Goal: Find specific page/section: Find specific page/section

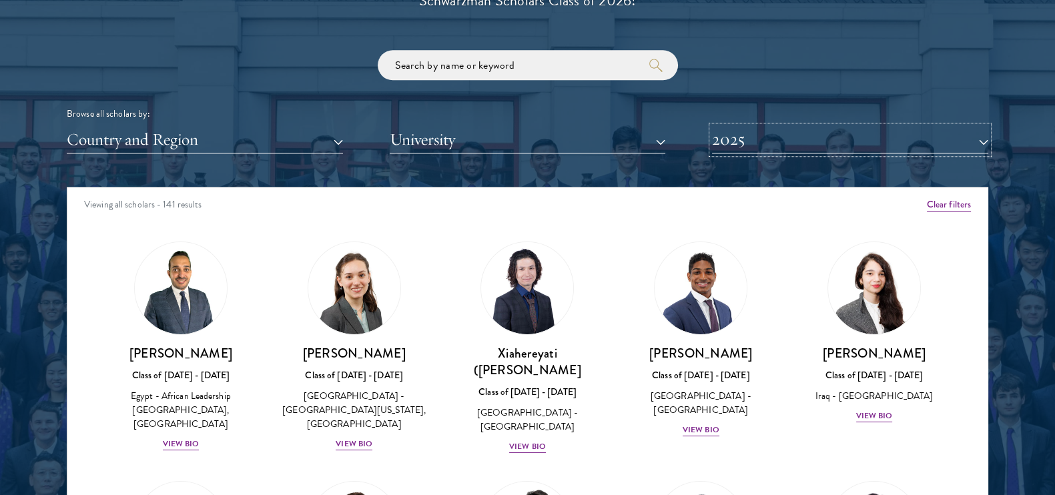
click at [817, 144] on button "2025" at bounding box center [850, 139] width 276 height 27
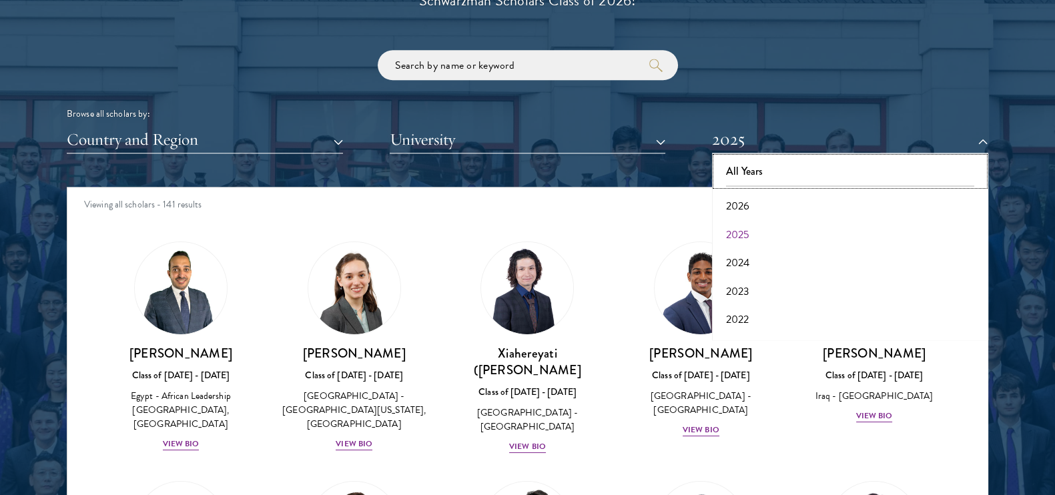
click at [786, 168] on button "All Years" at bounding box center [850, 171] width 268 height 28
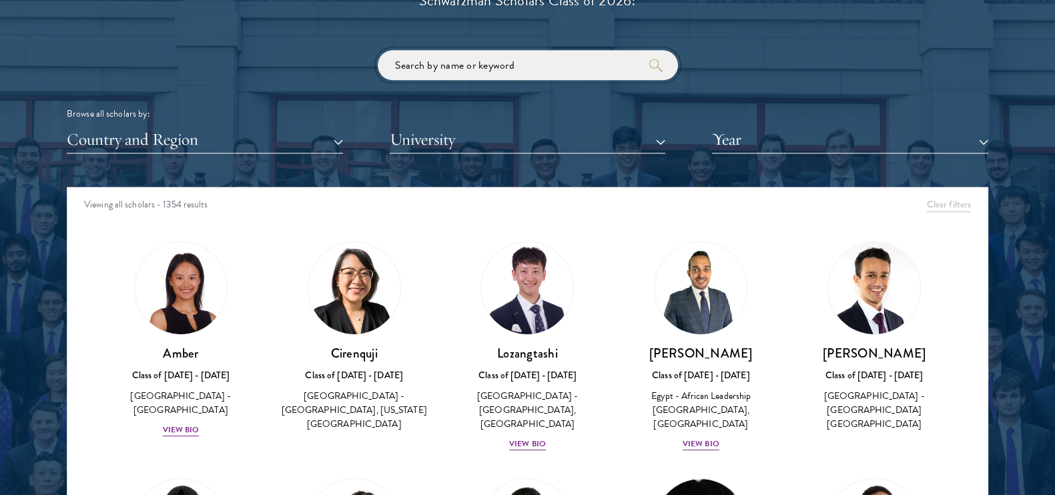
click at [439, 68] on input "search" at bounding box center [528, 65] width 300 height 30
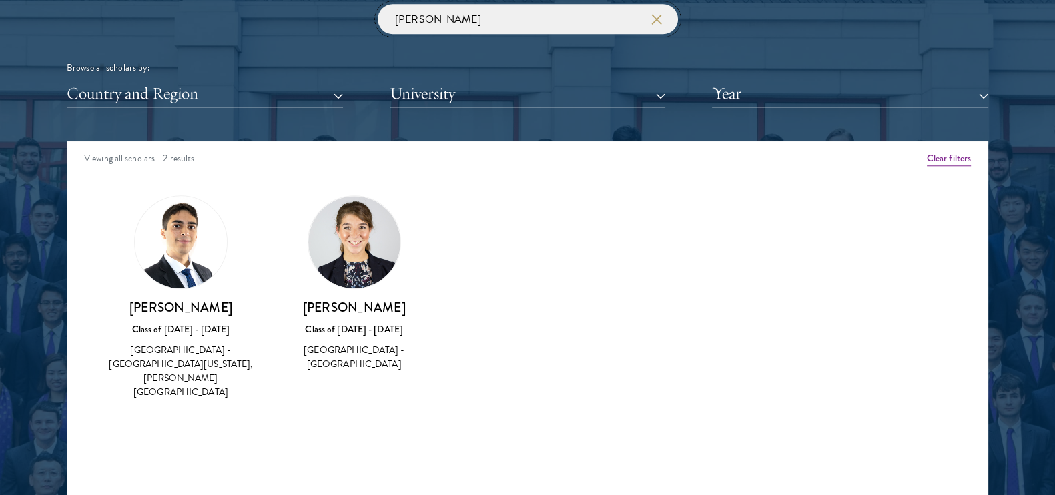
scroll to position [1668, 0]
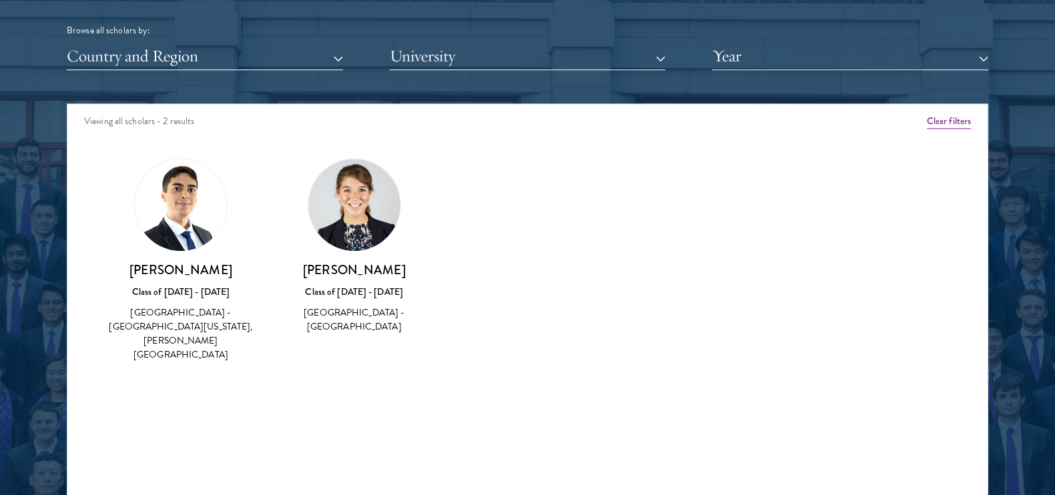
type input "[PERSON_NAME]"
click at [187, 206] on img at bounding box center [181, 205] width 92 height 92
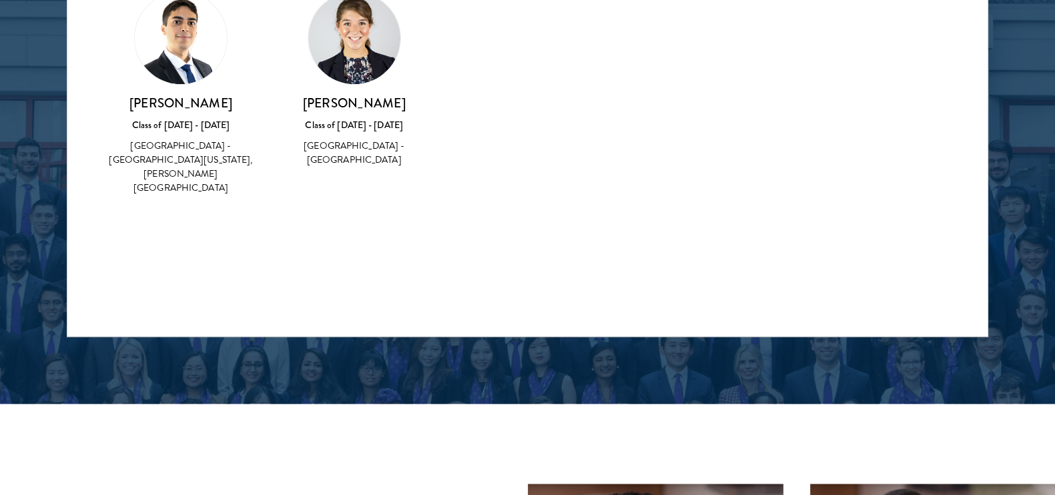
drag, startPoint x: 226, startPoint y: 104, endPoint x: 117, endPoint y: 106, distance: 108.1
click at [117, 106] on h3 "[PERSON_NAME]" at bounding box center [180, 103] width 147 height 17
copy h3 "[PERSON_NAME]"
